Goal: Transaction & Acquisition: Purchase product/service

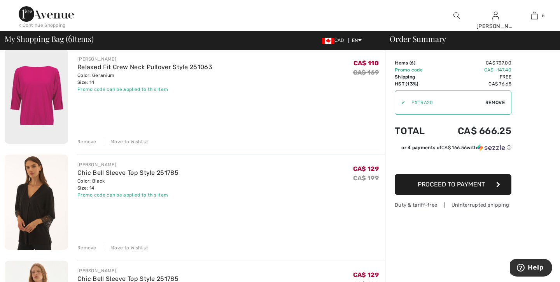
scroll to position [280, 0]
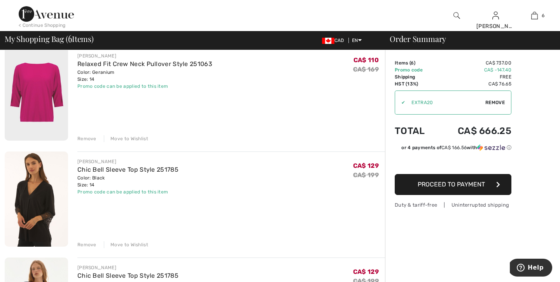
click at [121, 244] on div "Move to Wishlist" at bounding box center [126, 245] width 44 height 7
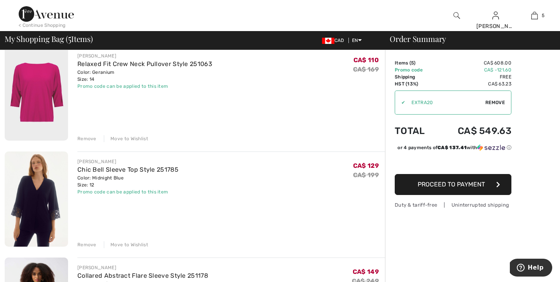
click at [121, 244] on div "Move to Wishlist" at bounding box center [126, 245] width 44 height 7
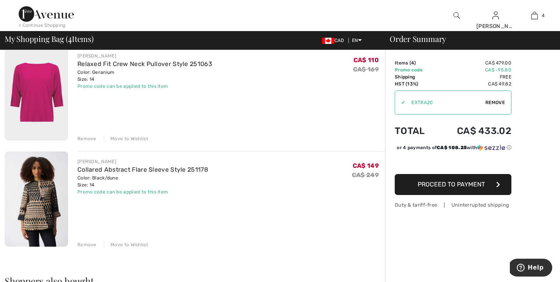
click at [33, 209] on img at bounding box center [36, 199] width 63 height 95
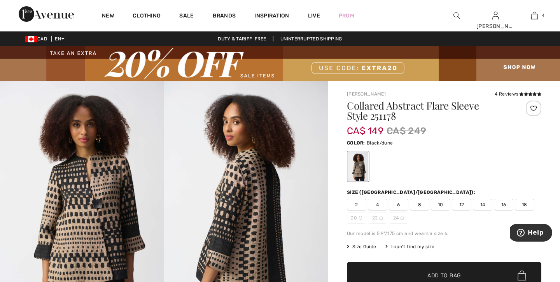
click at [267, 215] on img at bounding box center [246, 204] width 164 height 246
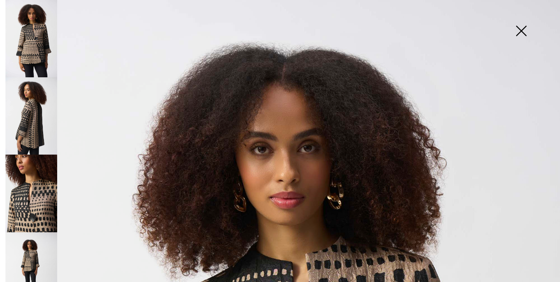
click at [519, 30] on img at bounding box center [521, 32] width 39 height 40
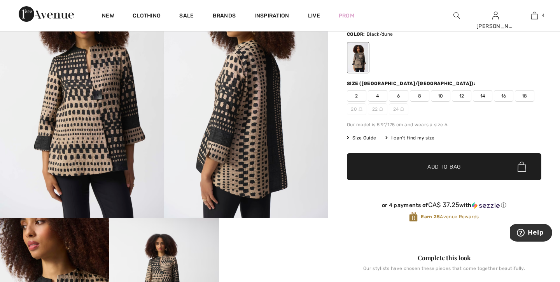
scroll to position [93, 0]
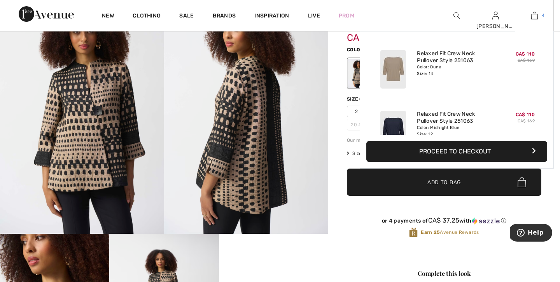
click at [534, 14] on img at bounding box center [534, 15] width 7 height 9
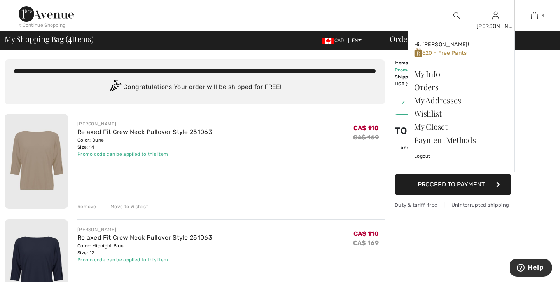
click at [493, 20] on img at bounding box center [496, 15] width 7 height 9
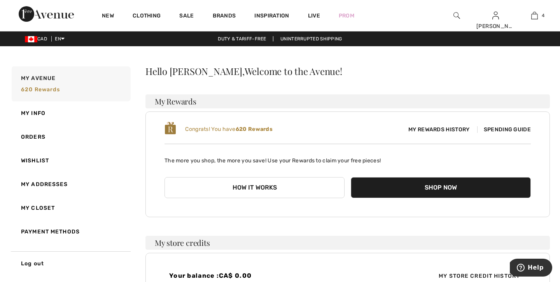
click at [553, 225] on div "What do you want? Use the same color and size ? Use the same or Change color or…" at bounding box center [280, 256] width 560 height 382
click at [446, 186] on button "Shop Now" at bounding box center [441, 187] width 180 height 21
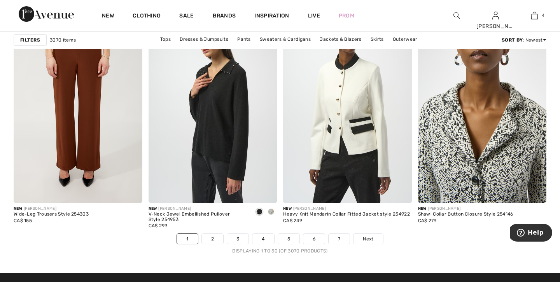
scroll to position [3408, 0]
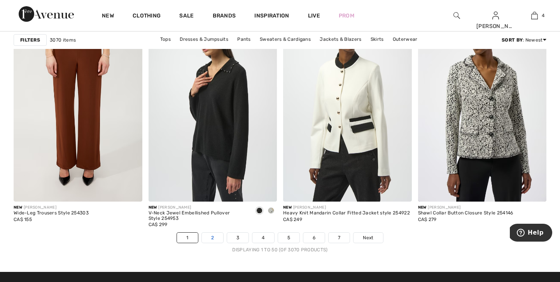
click at [213, 237] on link "2" at bounding box center [212, 238] width 21 height 10
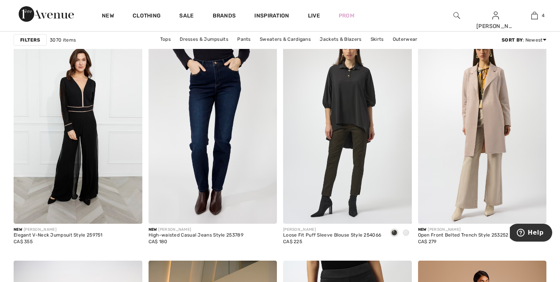
scroll to position [1121, 0]
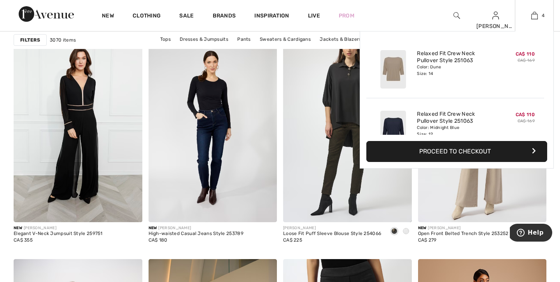
click at [473, 153] on button "Proceed to Checkout" at bounding box center [457, 151] width 181 height 21
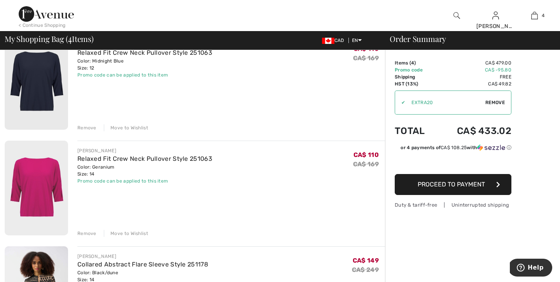
scroll to position [187, 0]
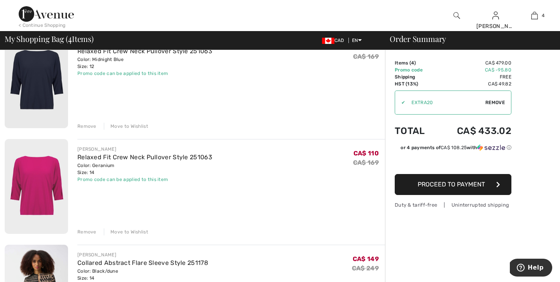
click at [131, 232] on div "Move to Wishlist" at bounding box center [126, 232] width 44 height 7
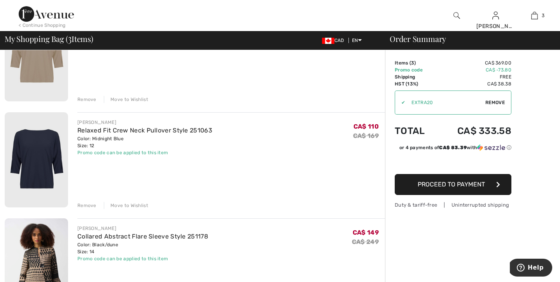
scroll to position [109, 0]
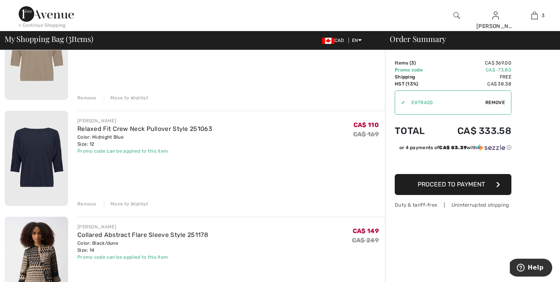
click at [465, 184] on span "Proceed to Payment" at bounding box center [451, 184] width 67 height 7
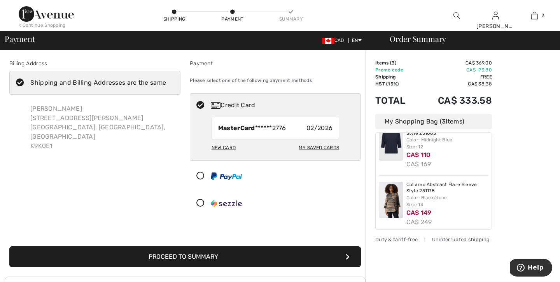
scroll to position [82, 0]
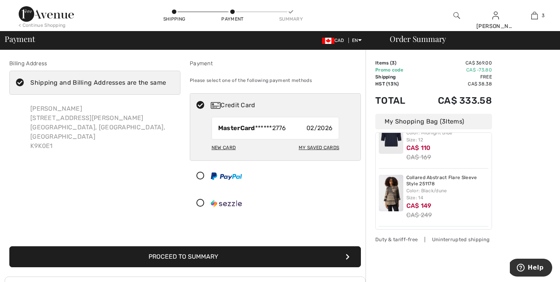
click at [217, 256] on button "Proceed to Summary" at bounding box center [185, 257] width 352 height 21
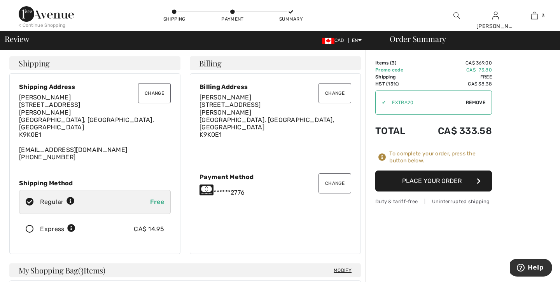
click at [436, 179] on button "Place Your Order" at bounding box center [433, 181] width 117 height 21
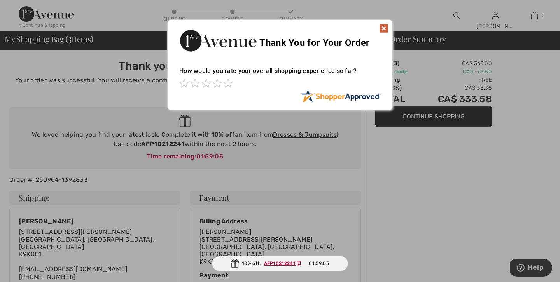
click at [384, 28] on img at bounding box center [383, 28] width 9 height 9
